Goal: Task Accomplishment & Management: Use online tool/utility

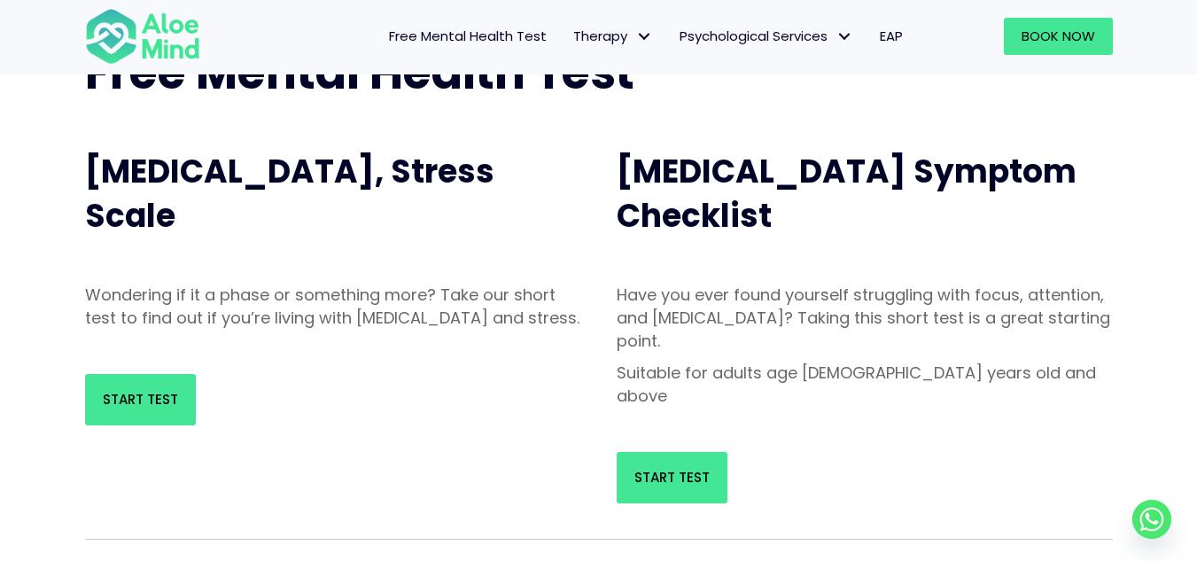
scroll to position [89, 0]
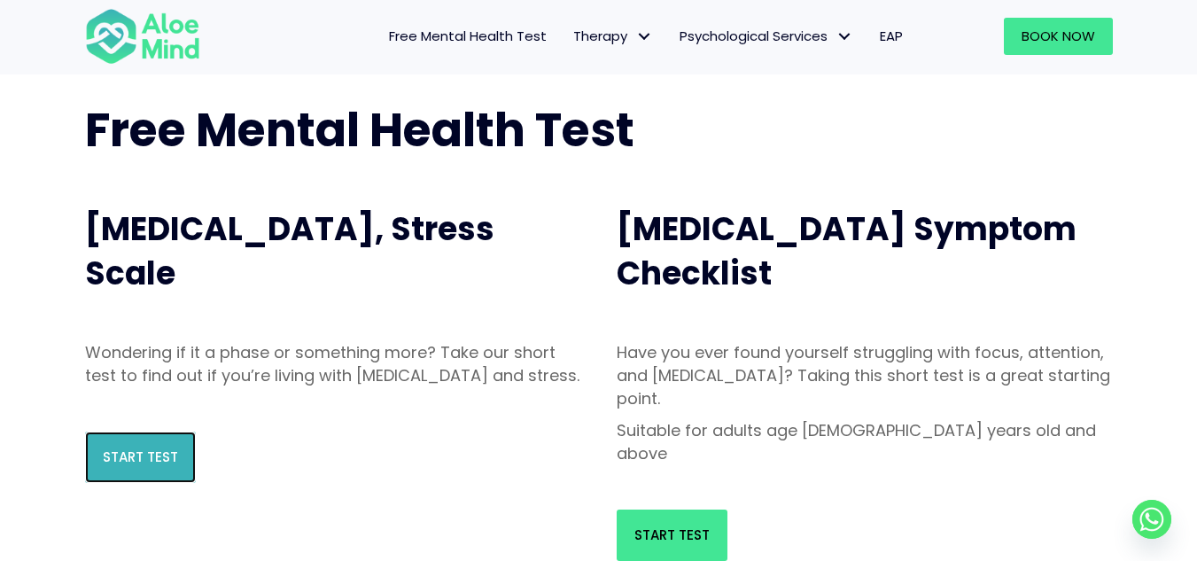
click at [120, 483] on link "Start Test" at bounding box center [140, 457] width 111 height 51
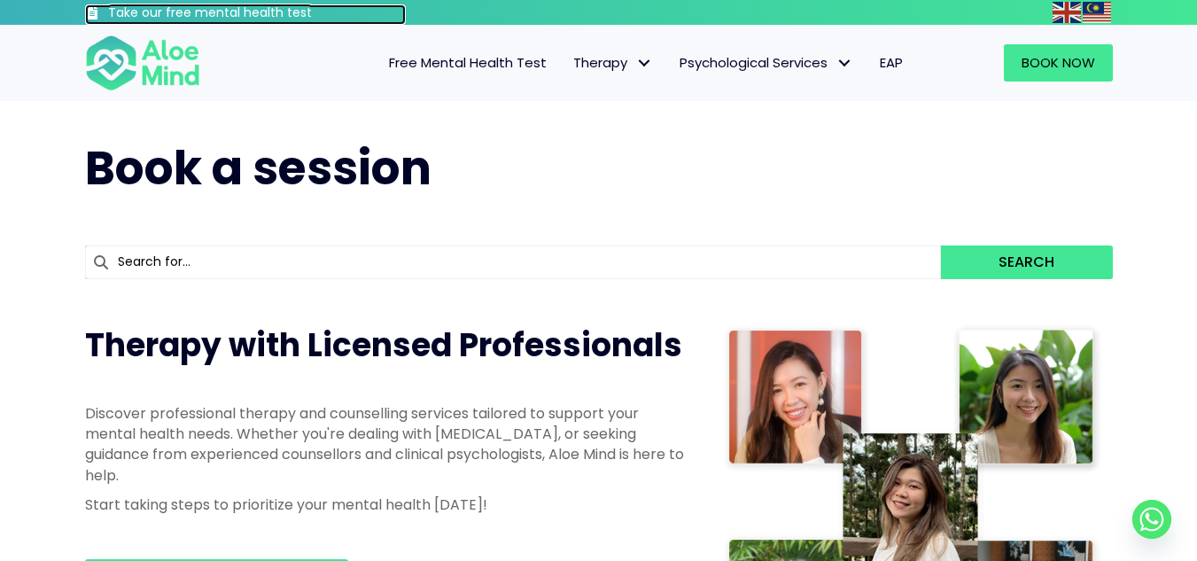
click at [289, 9] on h3 "Take our free mental health test" at bounding box center [257, 13] width 299 height 18
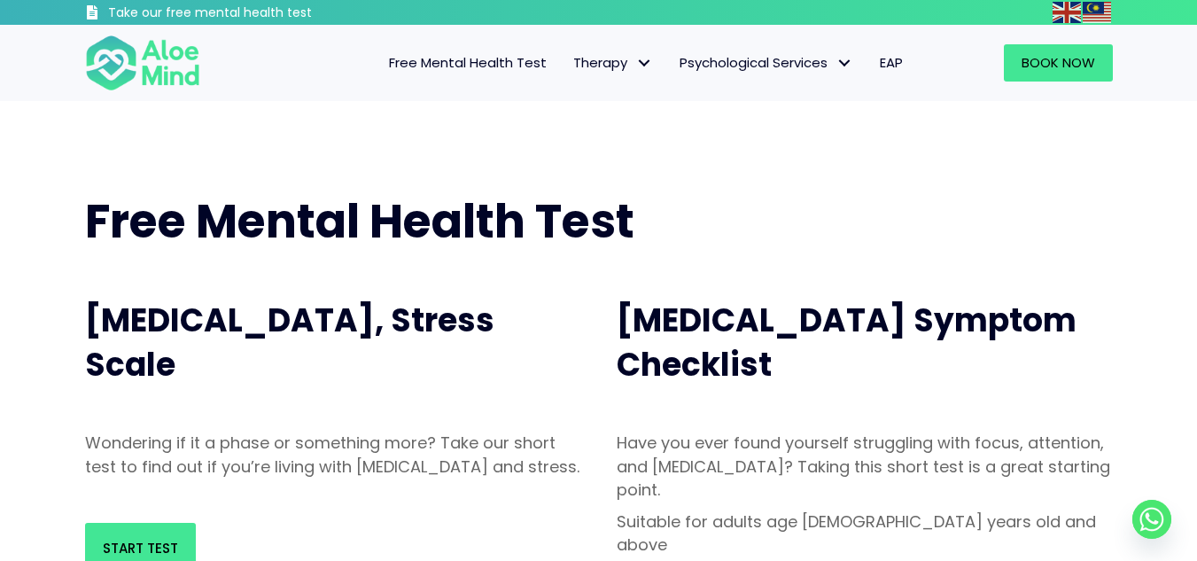
scroll to position [266, 0]
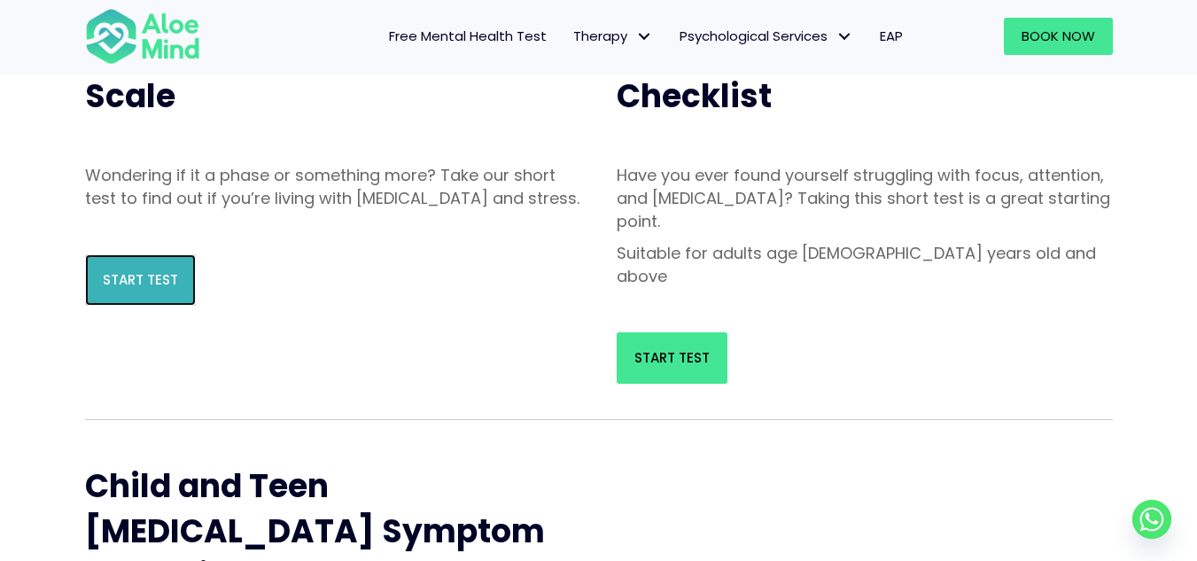
click at [184, 303] on link "Start Test" at bounding box center [140, 279] width 111 height 51
